Goal: Task Accomplishment & Management: Complete application form

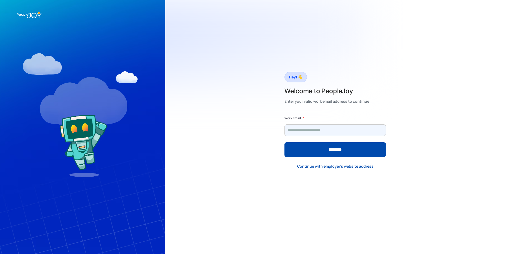
click at [332, 132] on input "Form" at bounding box center [334, 130] width 101 height 12
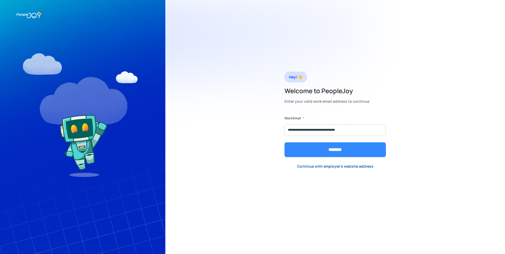
type input "**********"
click at [337, 146] on input "********" at bounding box center [334, 149] width 101 height 15
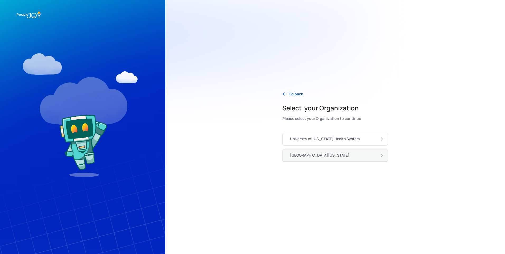
click at [336, 154] on div "[GEOGRAPHIC_DATA][US_STATE]" at bounding box center [337, 156] width 95 height 6
